Goal: Task Accomplishment & Management: Manage account settings

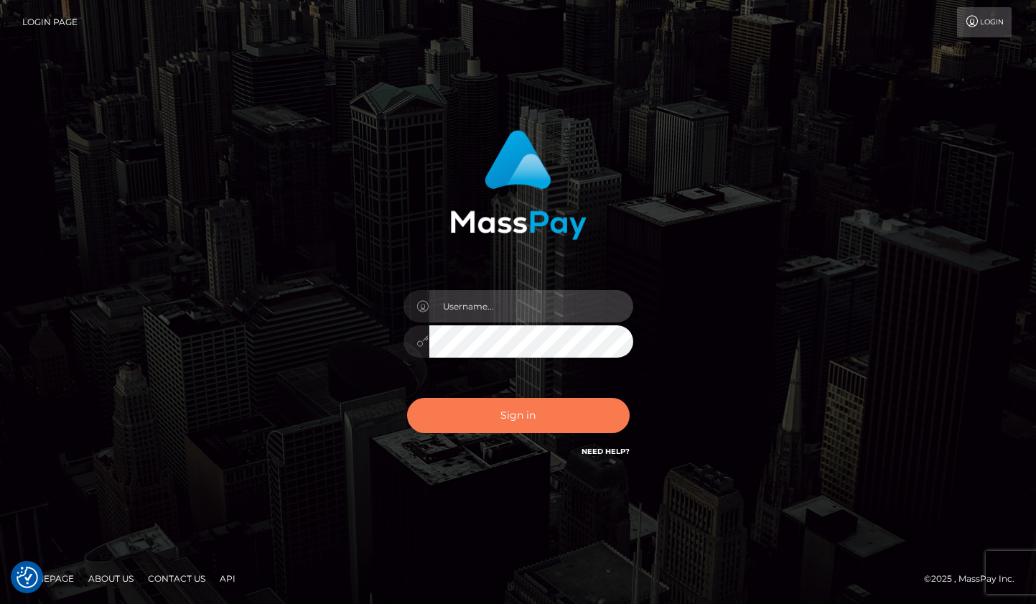
type input "rhai.club"
click at [554, 415] on button "Sign in" at bounding box center [518, 415] width 222 height 35
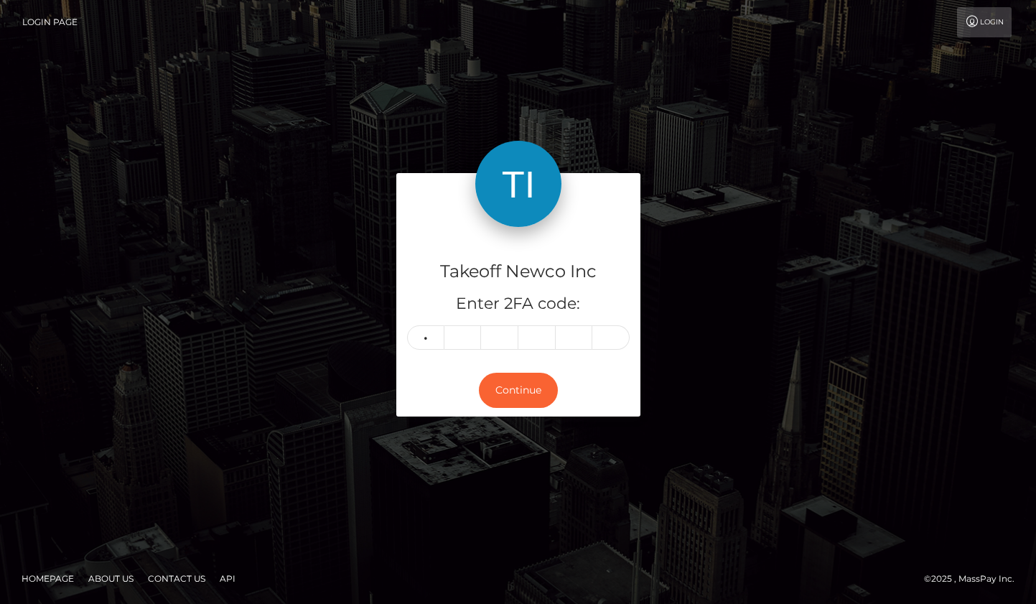
type input "3"
type input "5"
type input "1"
type input "5"
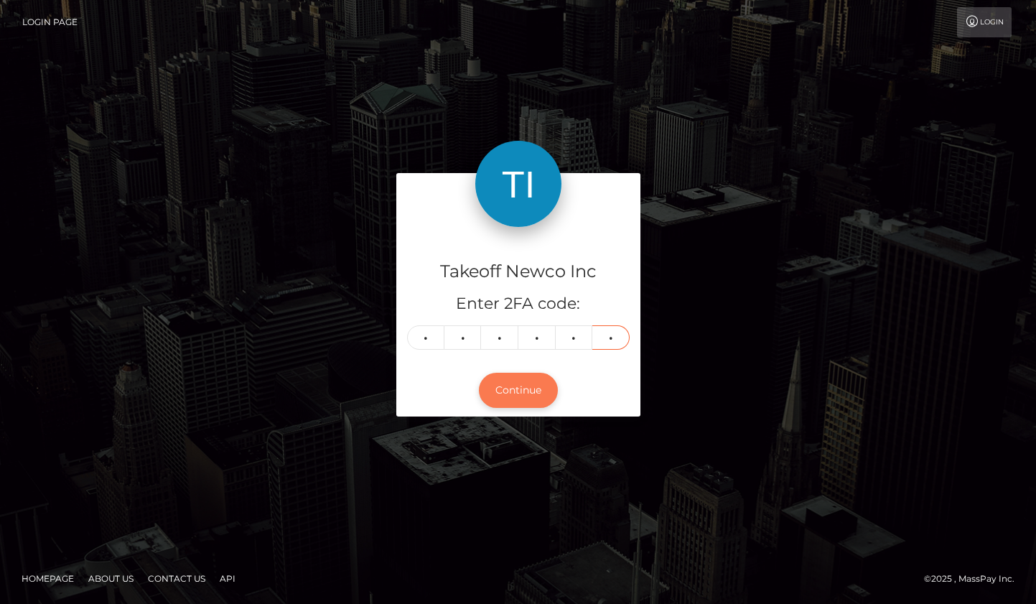
type input "1"
click at [509, 390] on button "Continue" at bounding box center [518, 389] width 79 height 35
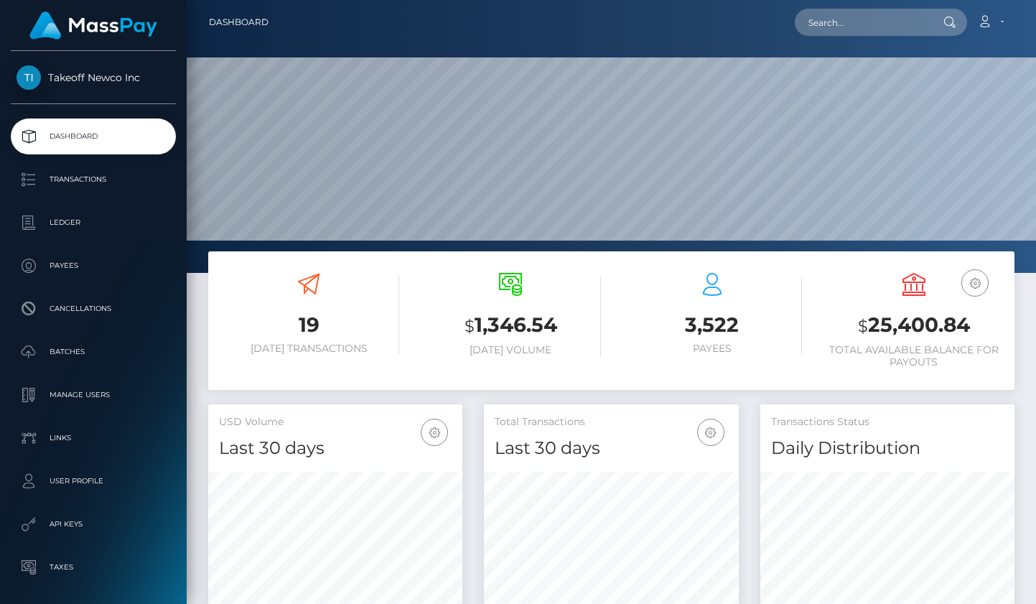
scroll to position [254, 254]
click at [498, 52] on div at bounding box center [611, 136] width 849 height 273
